Goal: Information Seeking & Learning: Learn about a topic

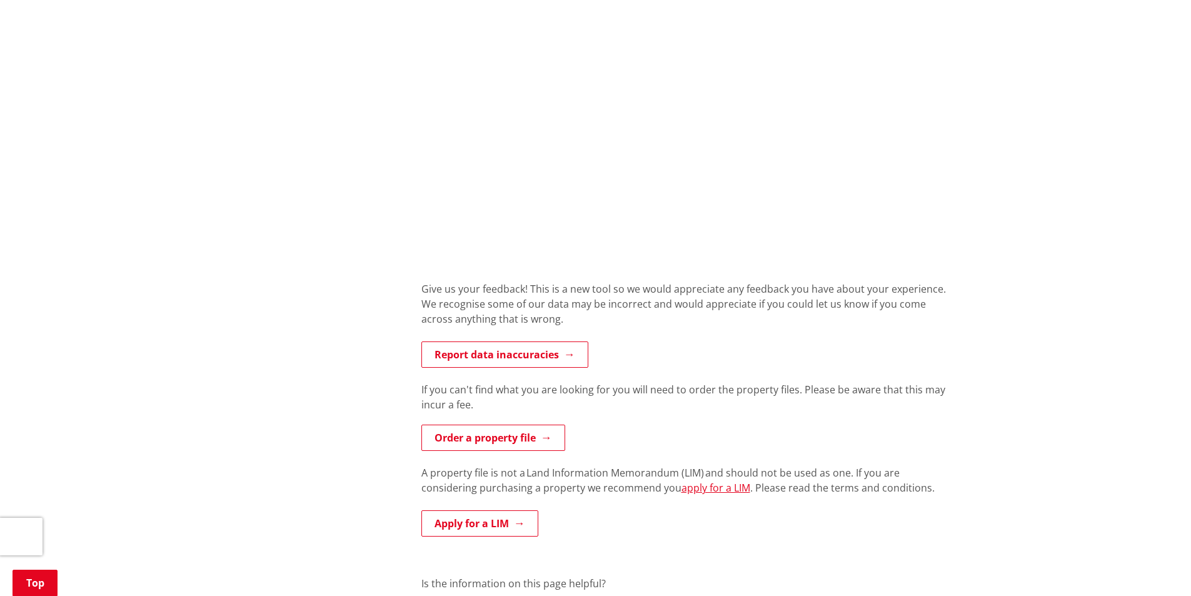
scroll to position [625, 0]
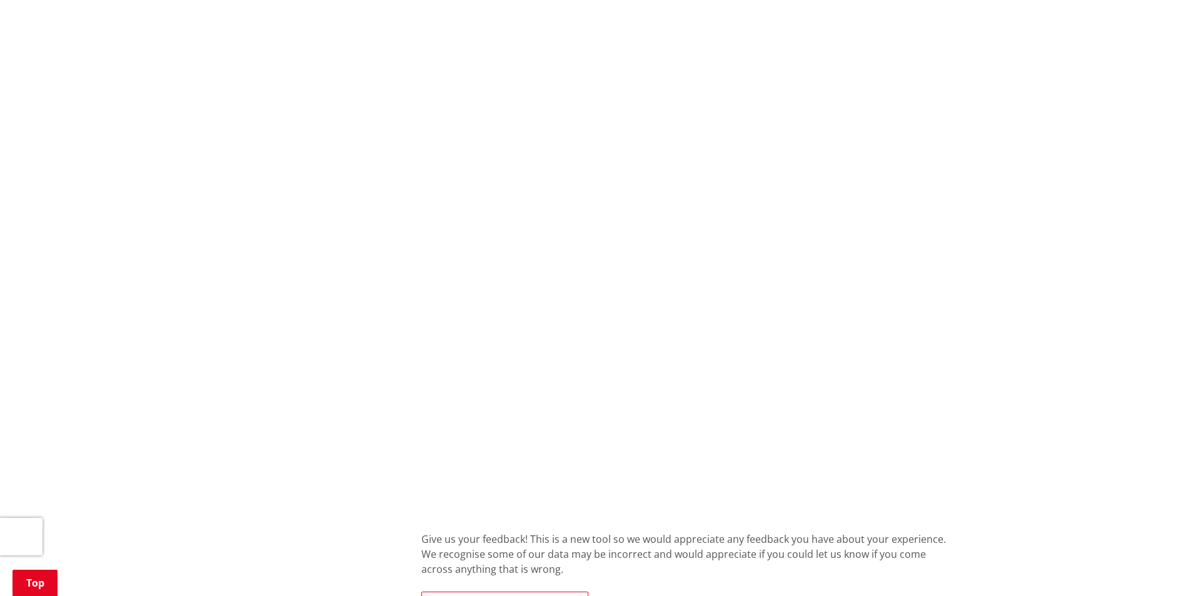
click at [297, 406] on div "More from this section Consents, building and property Property and land inform…" at bounding box center [595, 319] width 735 height 1315
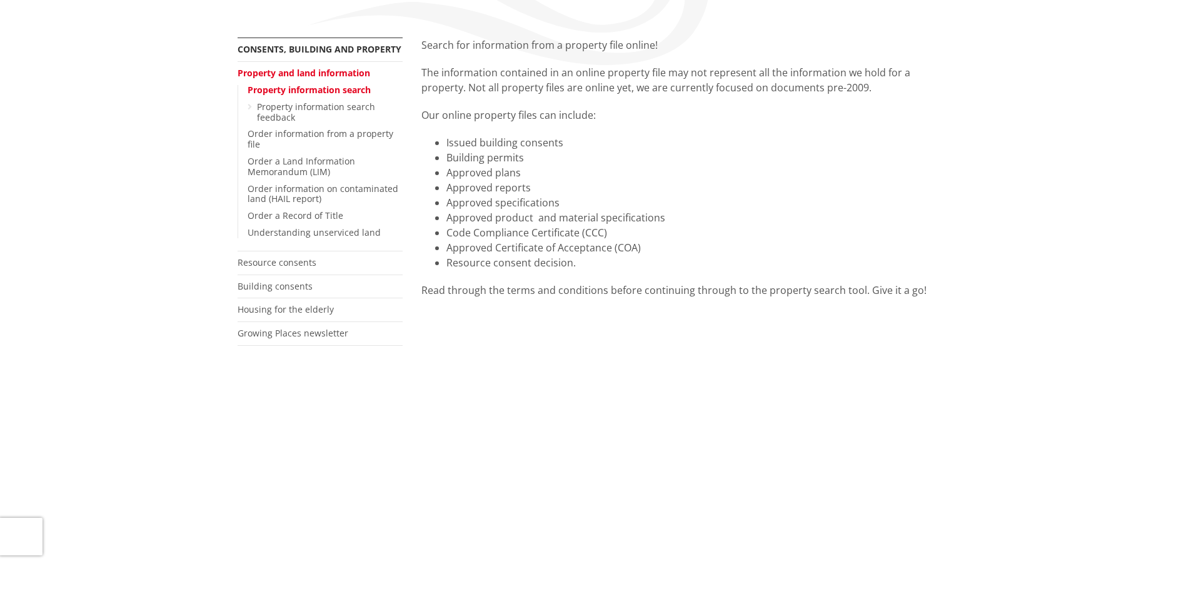
scroll to position [0, 0]
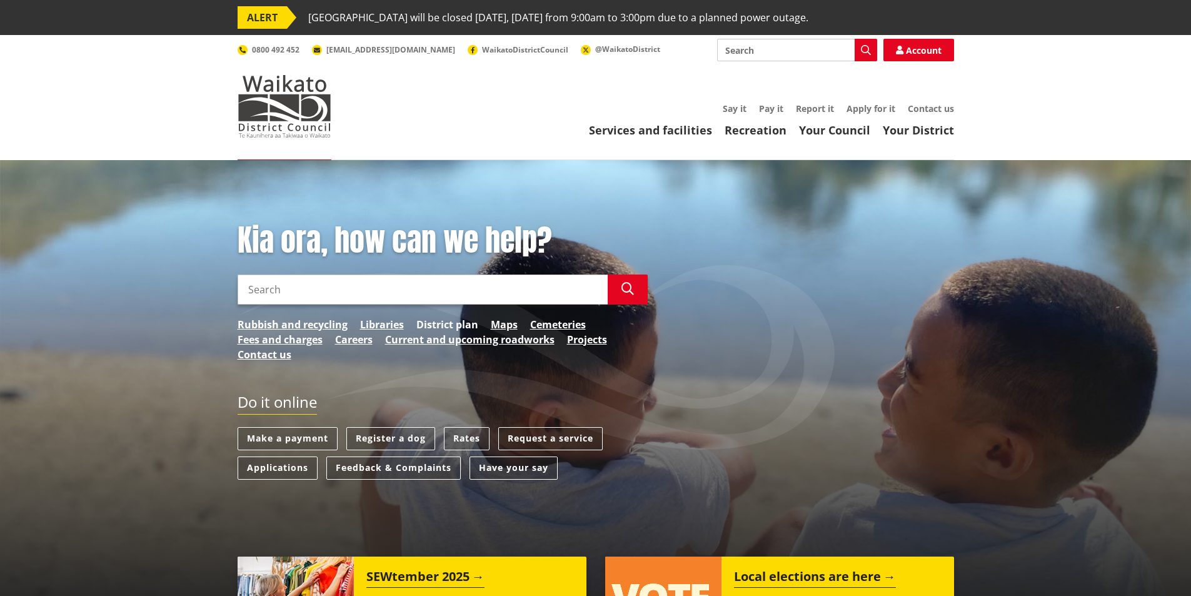
click at [461, 321] on link "District plan" at bounding box center [447, 324] width 62 height 15
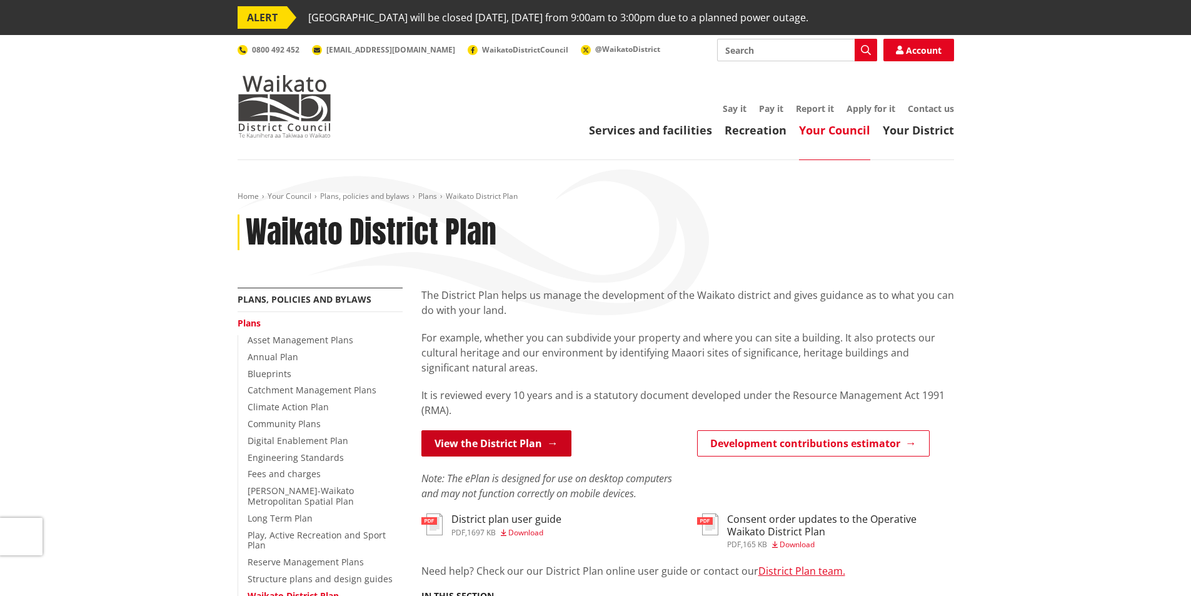
click at [469, 438] on link "View the District Plan" at bounding box center [496, 443] width 150 height 26
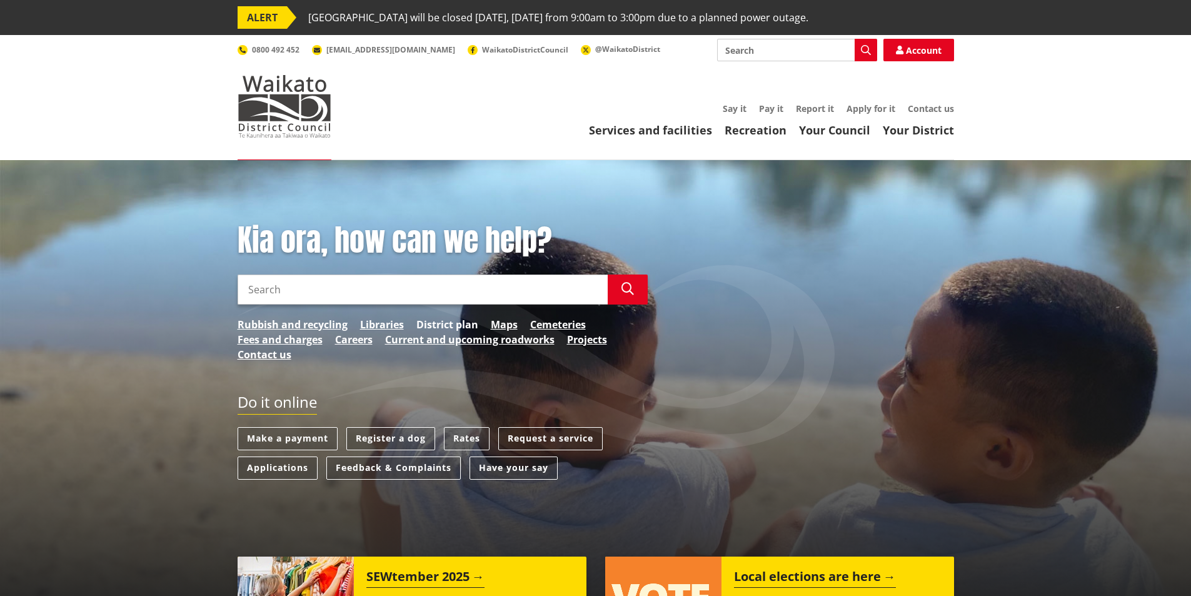
click at [446, 324] on link "District plan" at bounding box center [447, 324] width 62 height 15
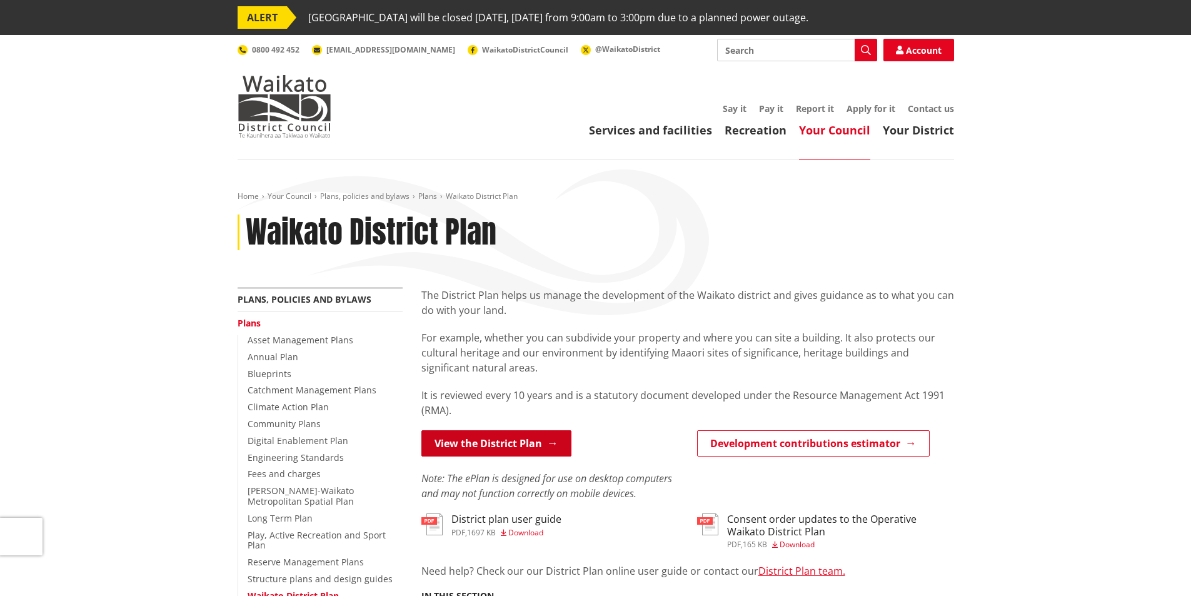
click at [478, 434] on link "View the District Plan" at bounding box center [496, 443] width 150 height 26
